Goal: Task Accomplishment & Management: Manage account settings

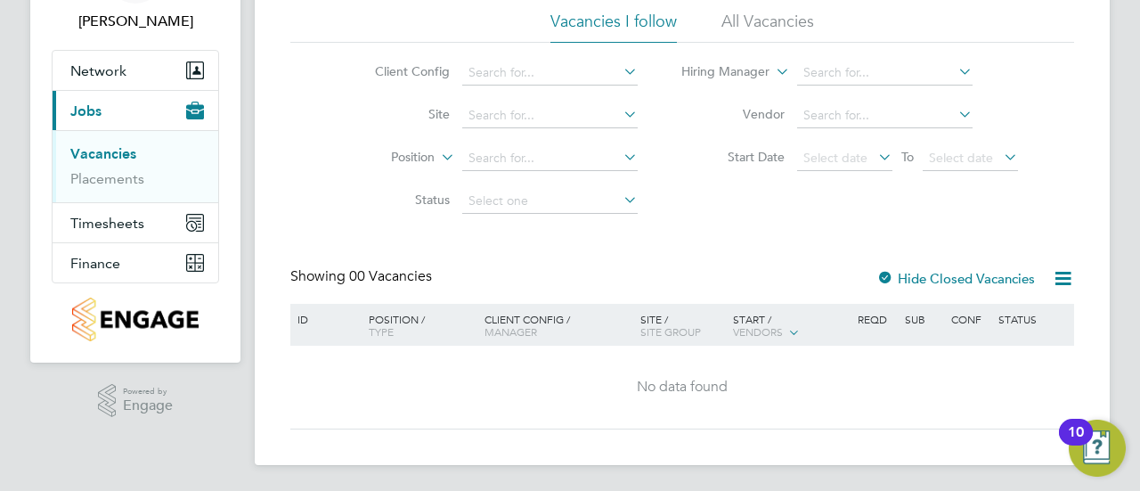
scroll to position [123, 0]
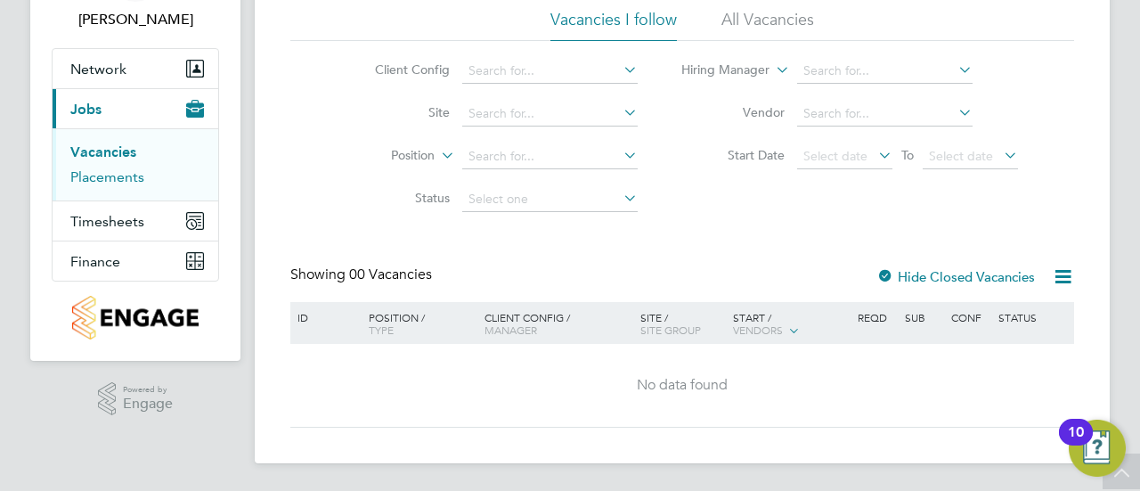
click at [127, 176] on link "Placements" at bounding box center [107, 176] width 74 height 17
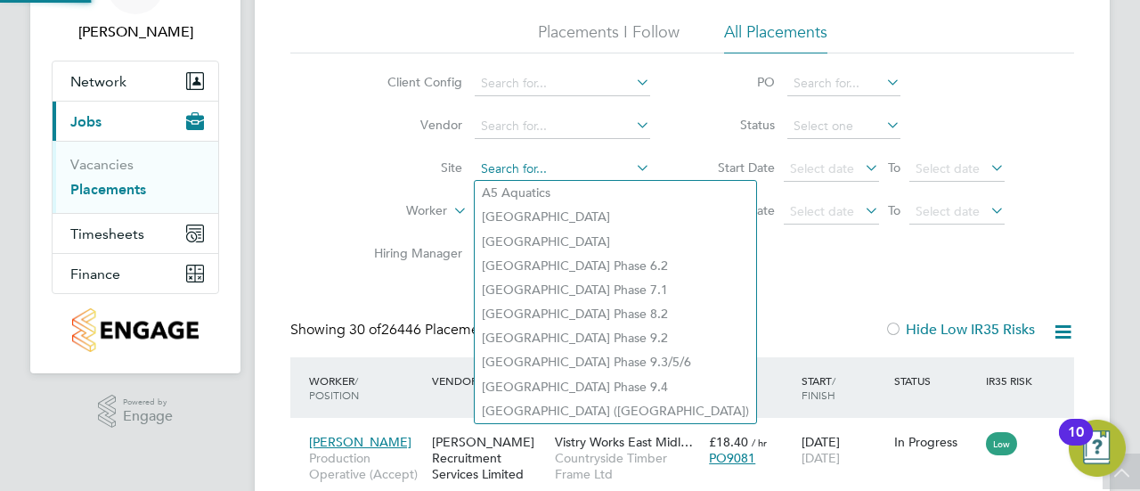
click at [591, 179] on input at bounding box center [562, 169] width 175 height 25
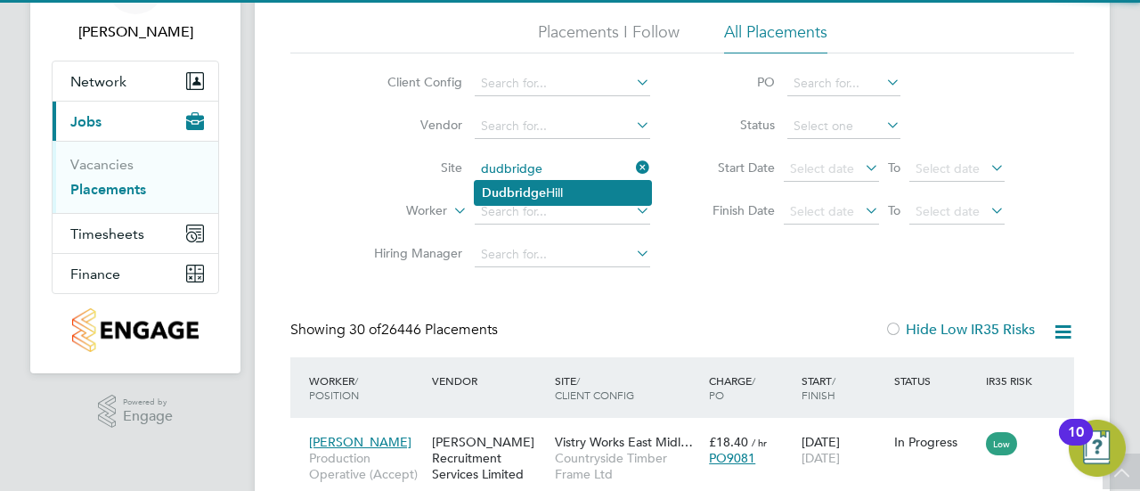
click at [573, 183] on li "[GEOGRAPHIC_DATA]" at bounding box center [563, 193] width 176 height 24
type input "[GEOGRAPHIC_DATA]"
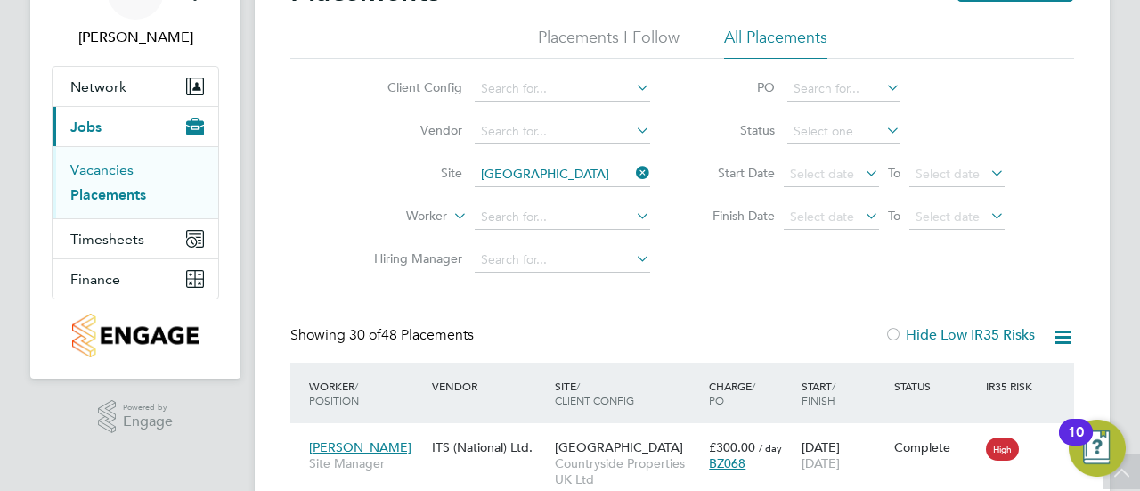
click at [130, 174] on link "Vacancies" at bounding box center [101, 169] width 63 height 17
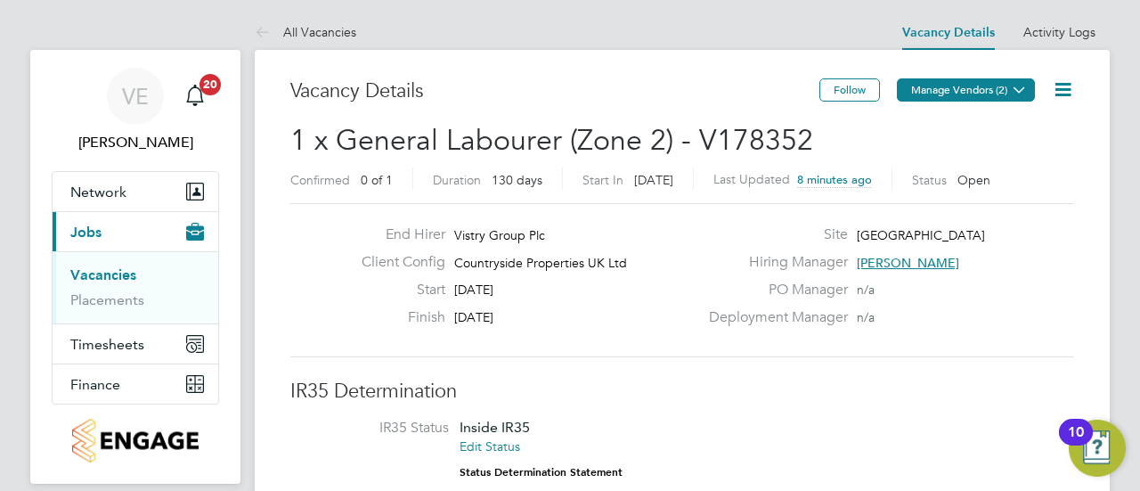
click at [967, 84] on button "Manage Vendors (2)" at bounding box center [966, 89] width 138 height 23
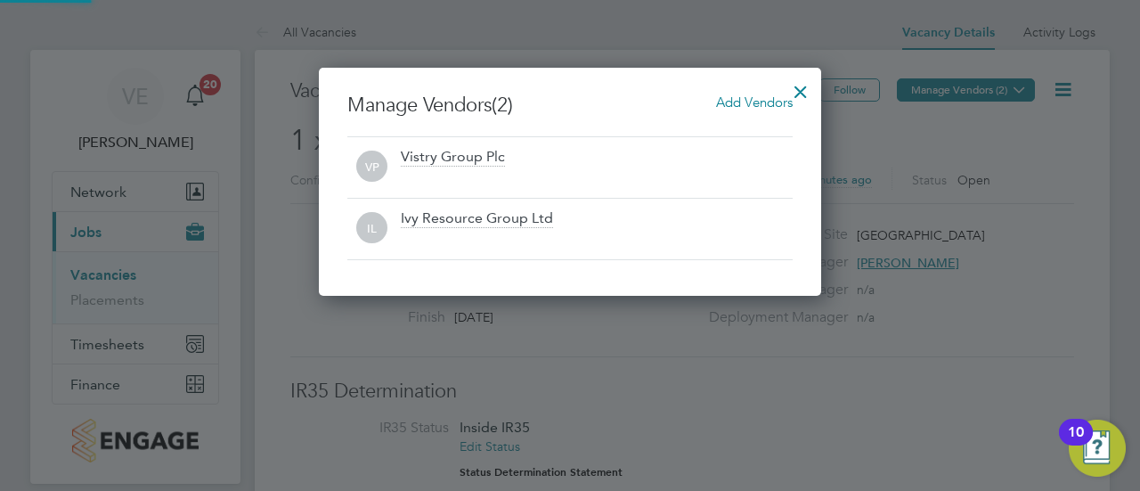
scroll to position [228, 502]
click at [985, 288] on div at bounding box center [570, 245] width 1140 height 491
click at [800, 86] on div at bounding box center [800, 87] width 32 height 32
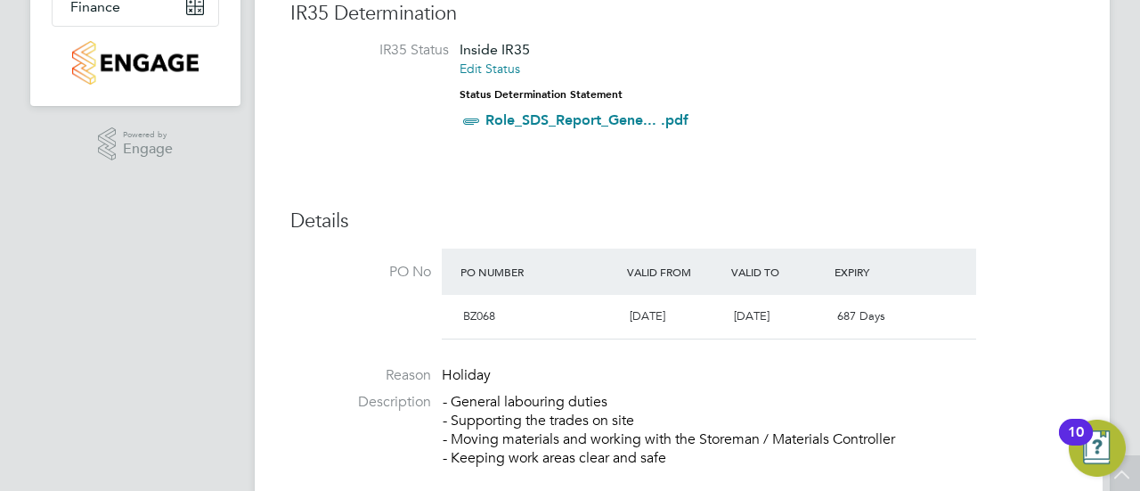
scroll to position [17, 0]
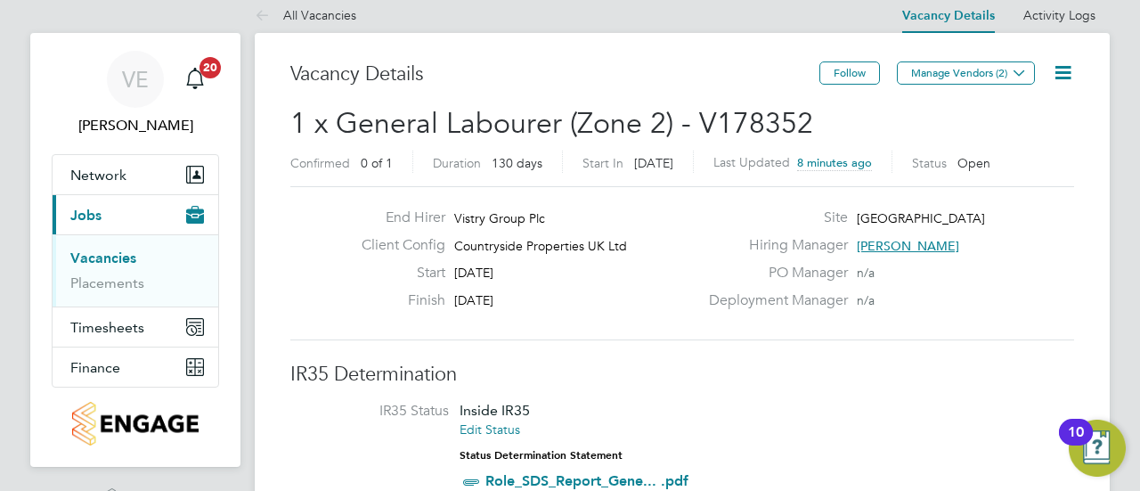
click at [1067, 63] on icon at bounding box center [1063, 72] width 22 height 22
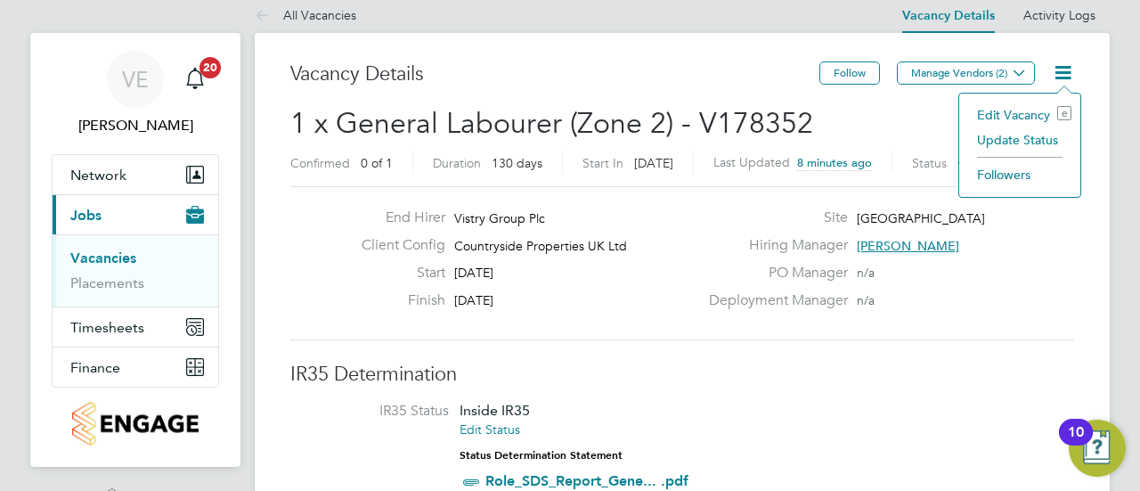
click at [1035, 107] on li "Edit Vacancy e" at bounding box center [1019, 114] width 103 height 25
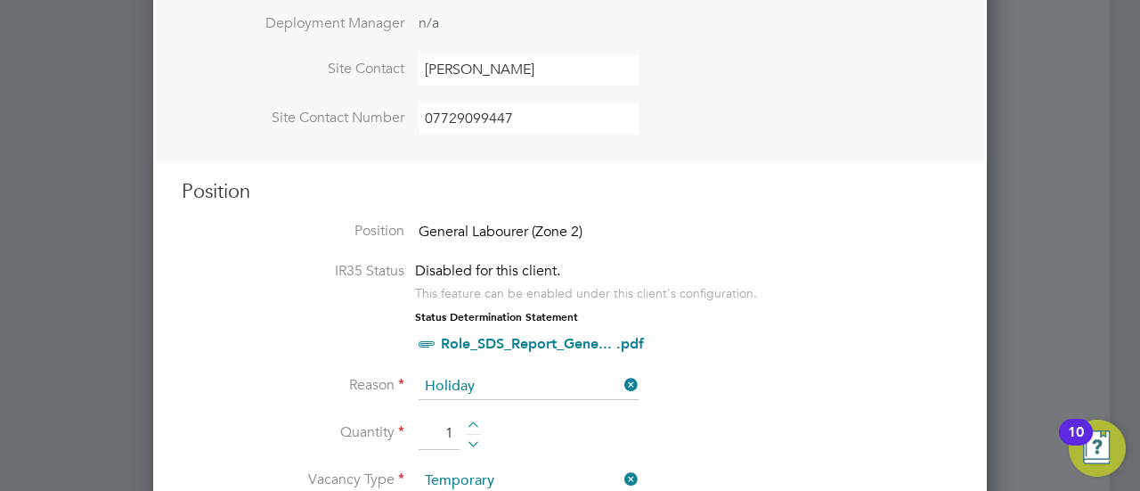
scroll to position [640, 0]
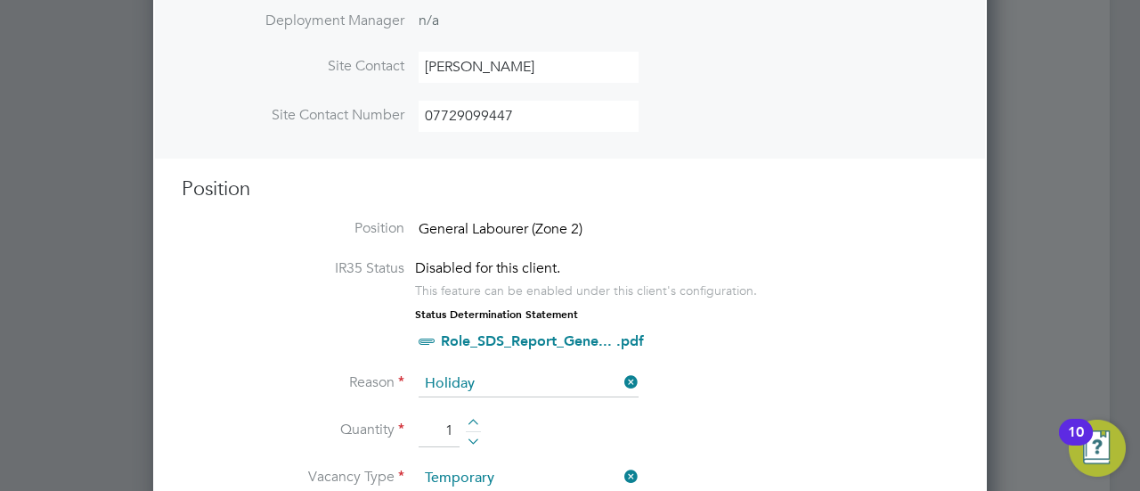
click at [582, 222] on span "General Labourer (Zone 2)" at bounding box center [500, 229] width 164 height 18
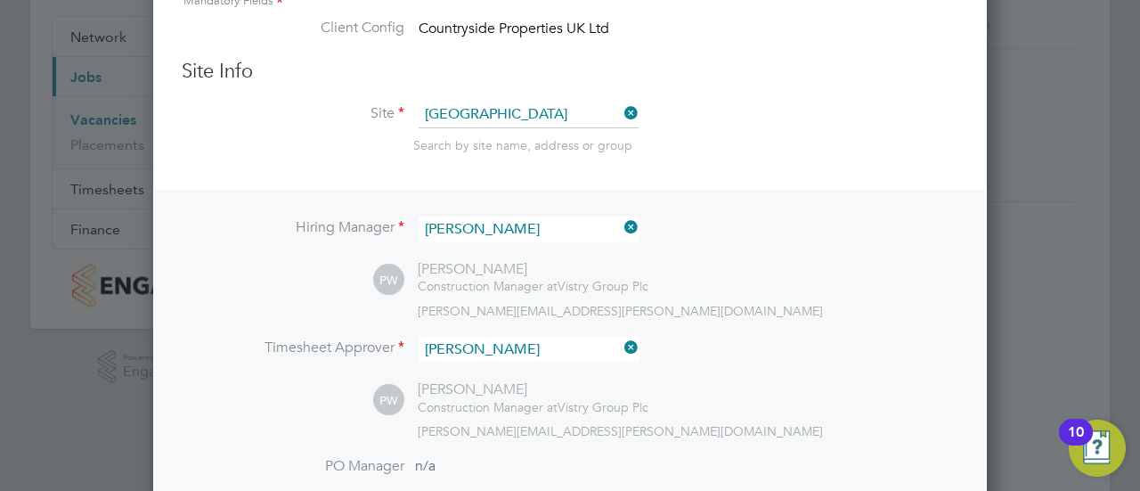
scroll to position [0, 0]
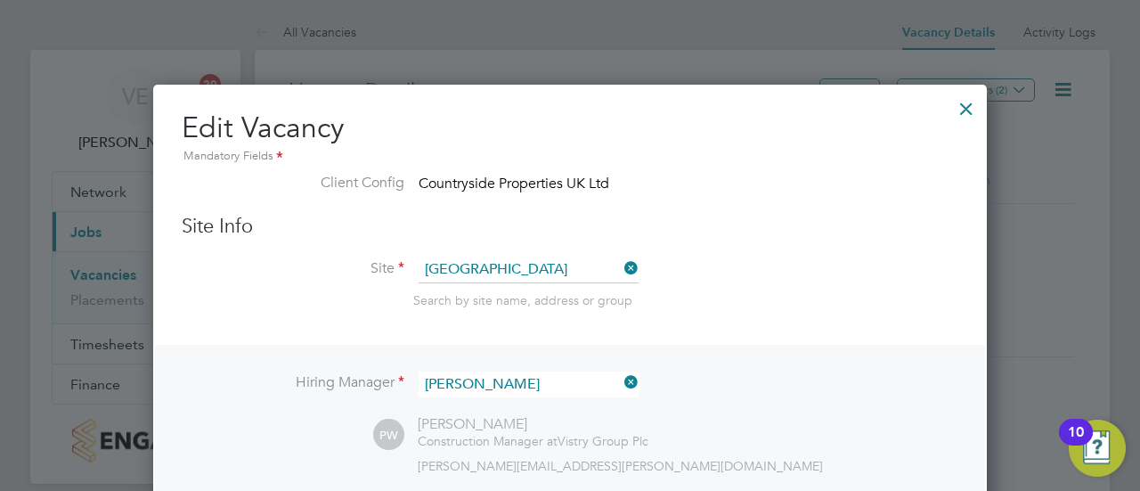
click at [969, 104] on div at bounding box center [966, 104] width 32 height 32
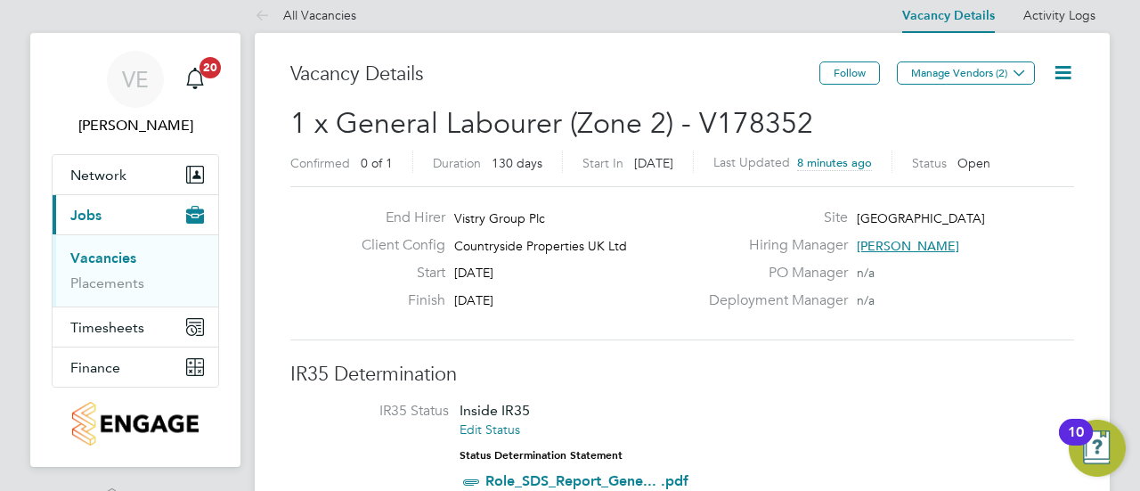
click at [1061, 70] on icon at bounding box center [1063, 72] width 22 height 22
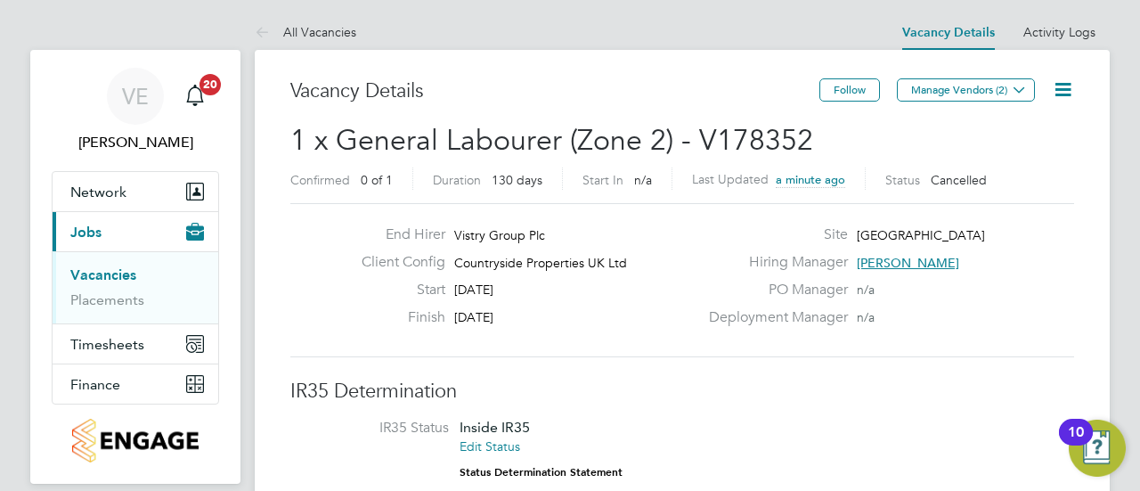
click at [1059, 78] on icon at bounding box center [1063, 89] width 22 height 22
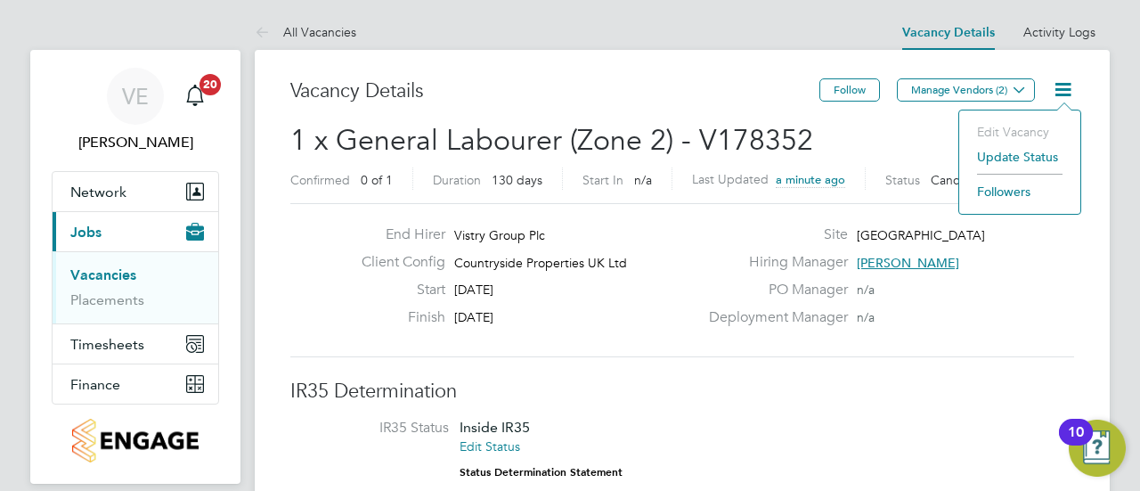
click at [784, 102] on h3 "Vacancy Details" at bounding box center [554, 91] width 529 height 26
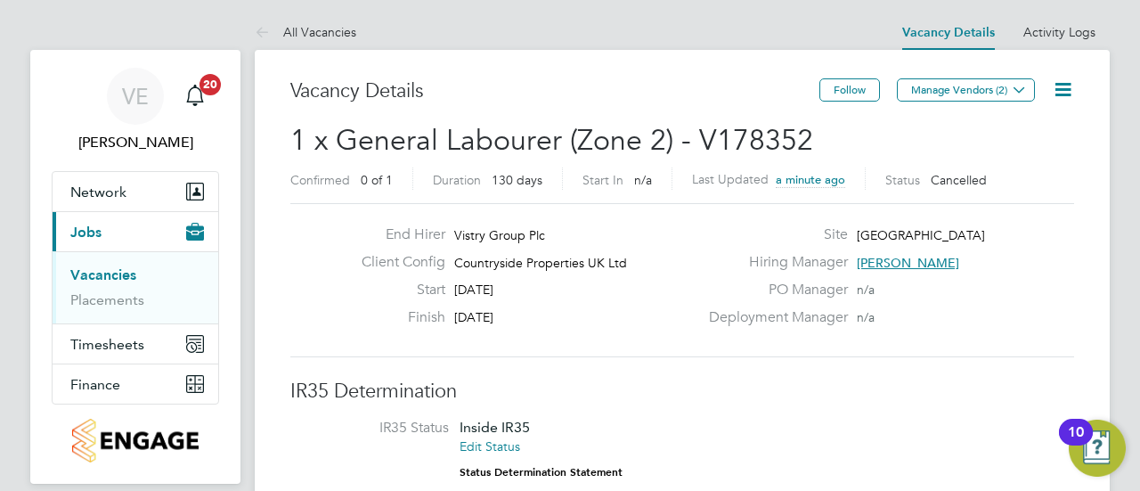
click at [120, 279] on link "Vacancies" at bounding box center [103, 274] width 66 height 17
